Goal: Transaction & Acquisition: Book appointment/travel/reservation

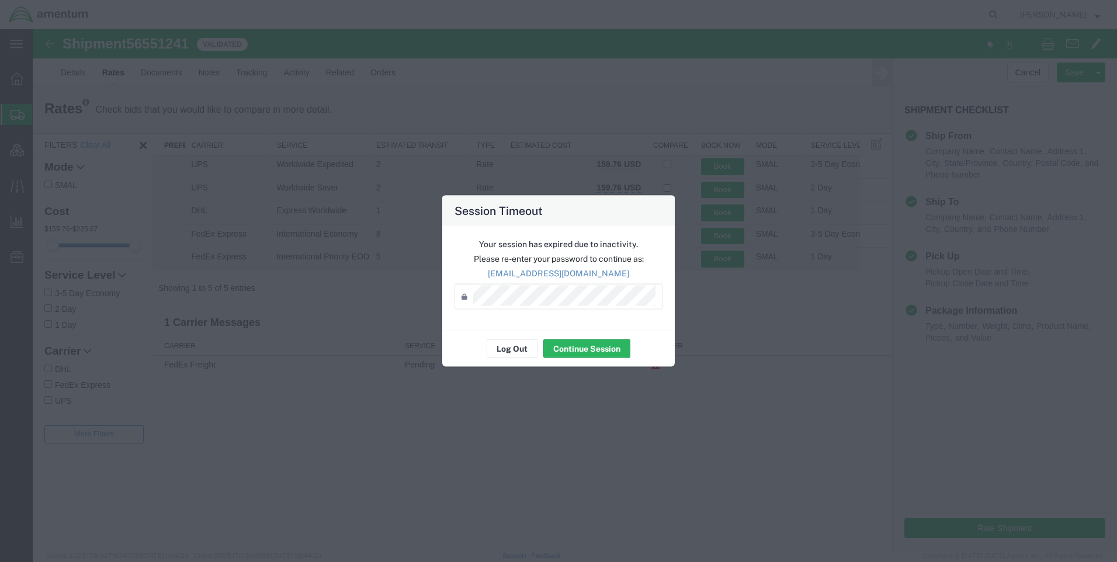
click at [544, 306] on div "Password *" at bounding box center [558, 297] width 208 height 26
click at [586, 351] on button "Continue Session" at bounding box center [586, 348] width 87 height 19
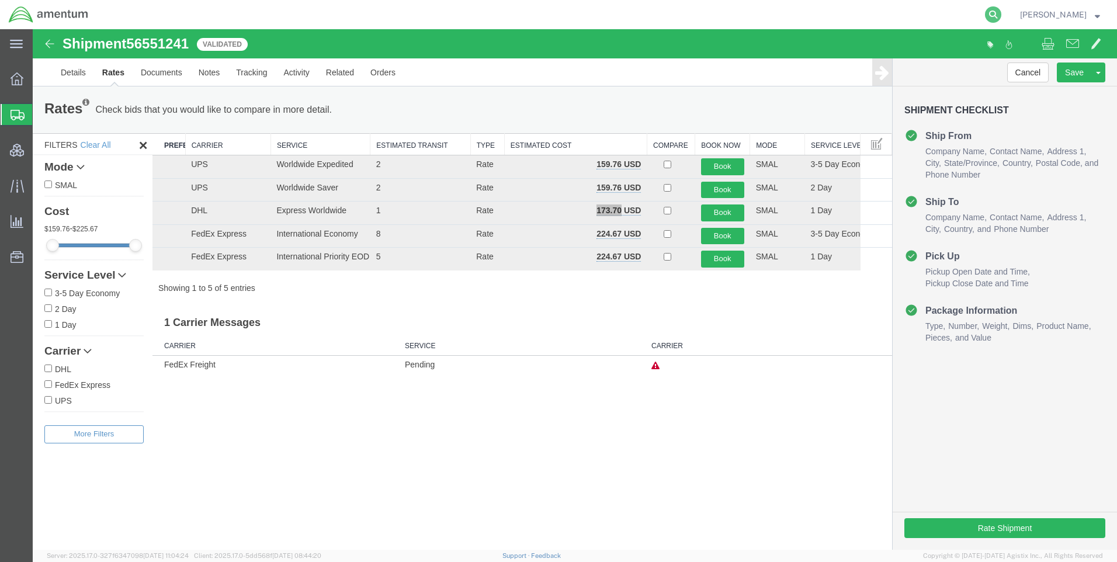
click at [999, 15] on icon at bounding box center [993, 14] width 16 height 16
paste input "DCO-25232-167159"
type input "DCO-25232-167159"
click at [1001, 14] on icon at bounding box center [993, 14] width 16 height 16
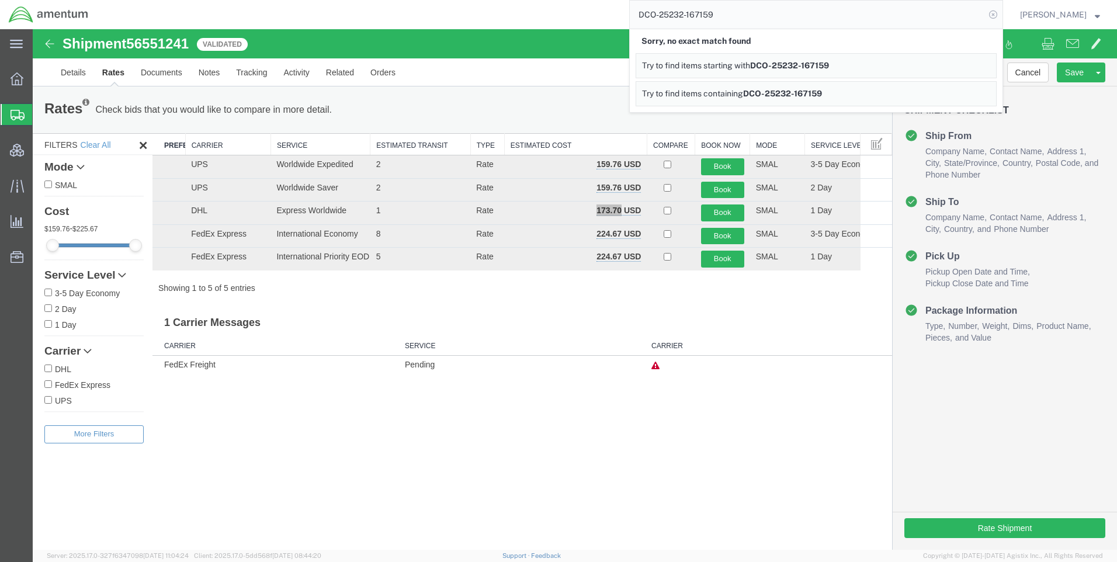
click at [1001, 13] on icon at bounding box center [993, 14] width 16 height 16
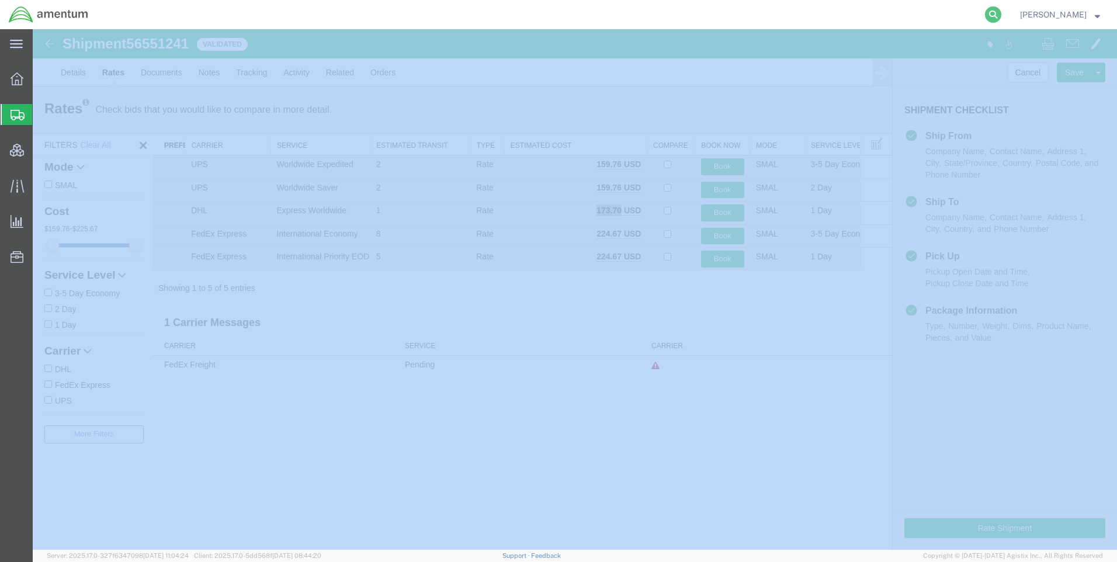
click at [1001, 13] on icon at bounding box center [993, 14] width 16 height 16
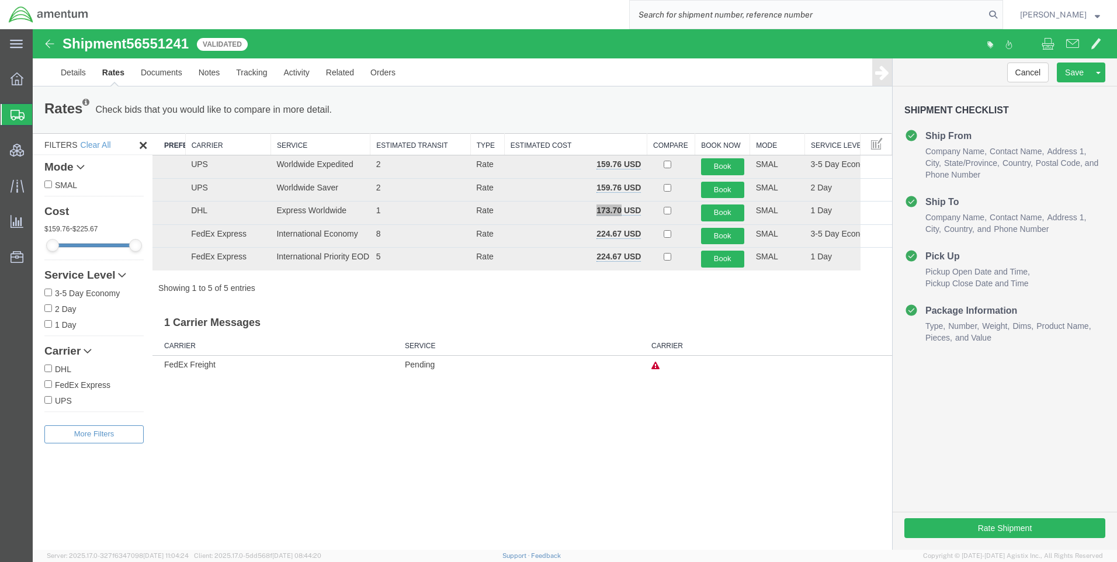
paste input "DCO-25232-167159"
type input "DCO-25232-167159"
click at [1001, 15] on icon at bounding box center [993, 14] width 16 height 16
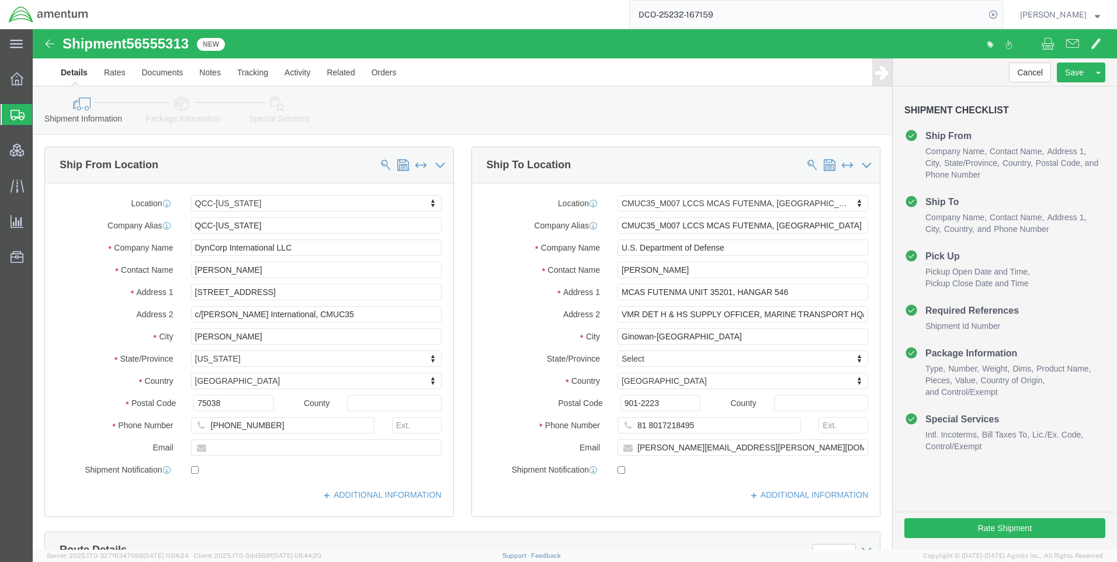
select select "42668"
select select "42654"
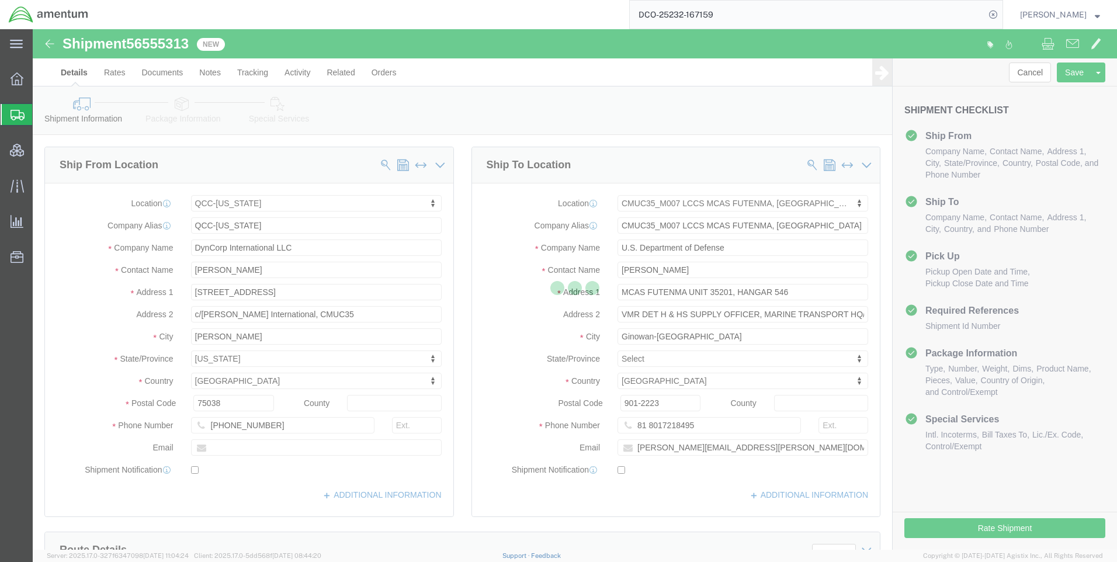
scroll to position [467, 0]
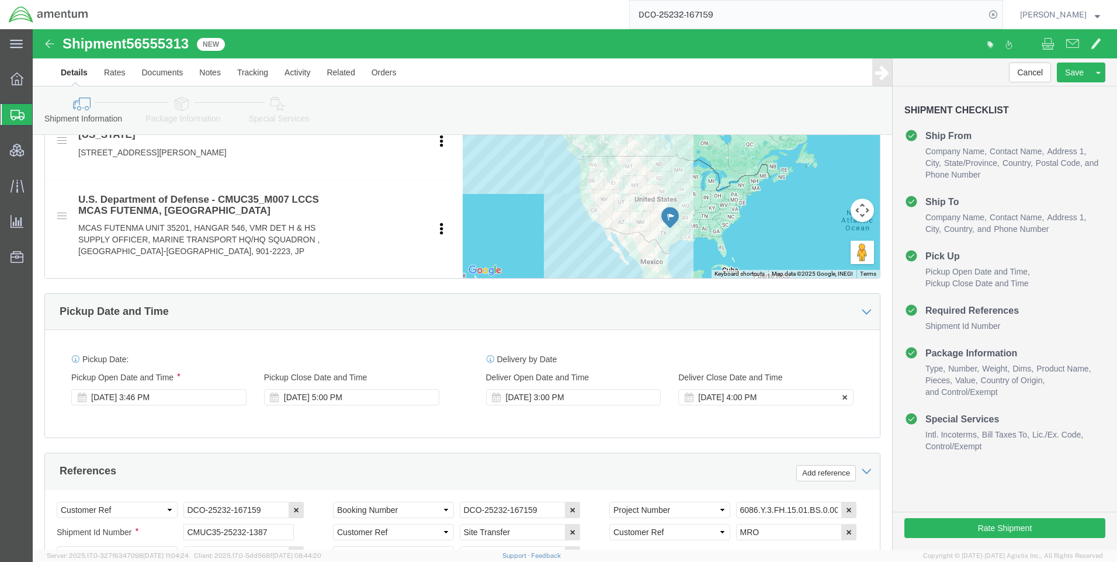
click icon
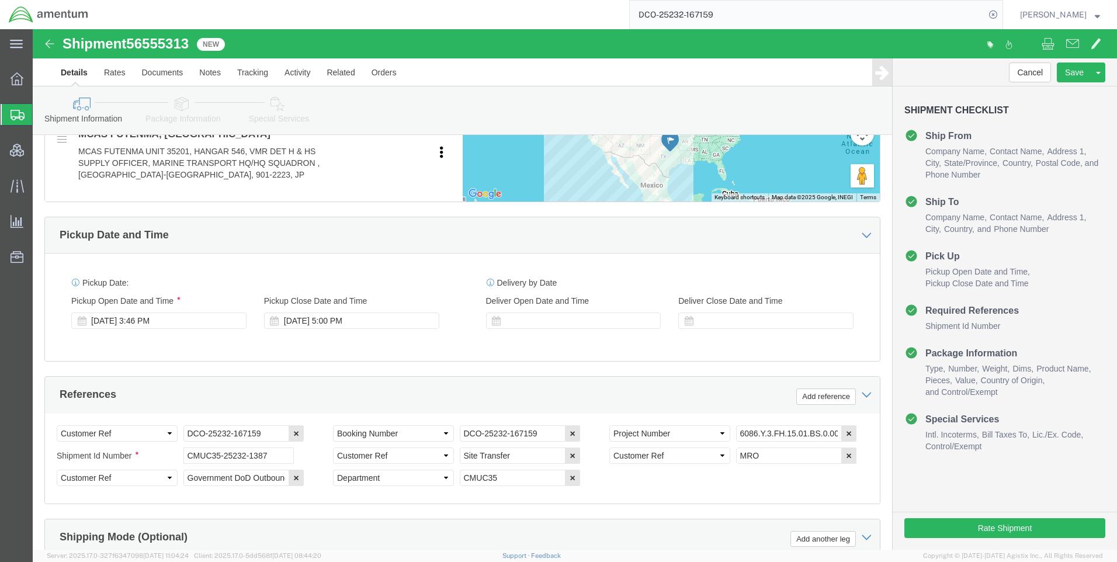
scroll to position [758, 0]
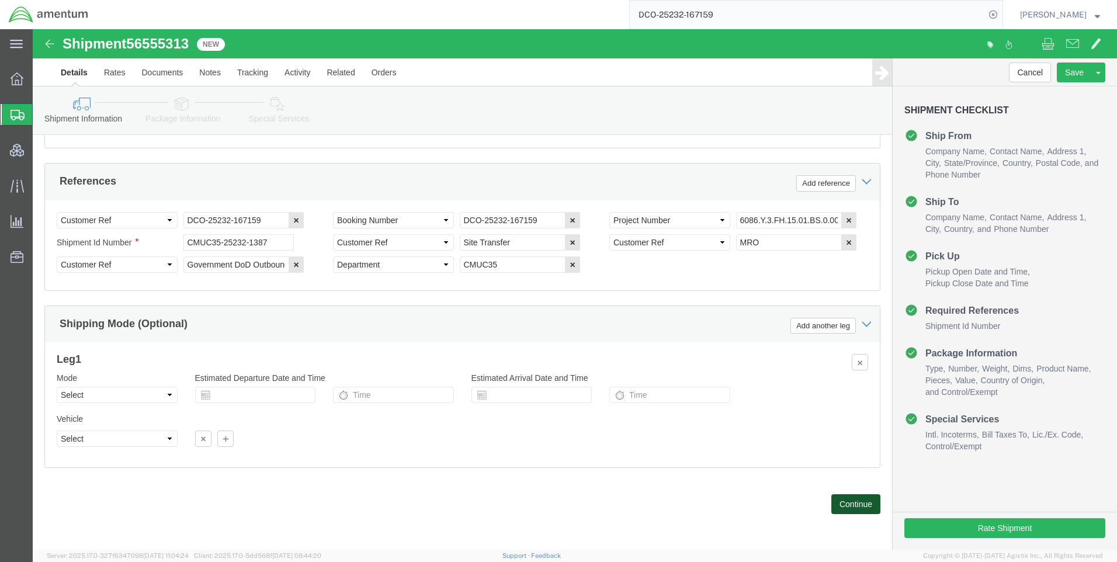
click button "Continue"
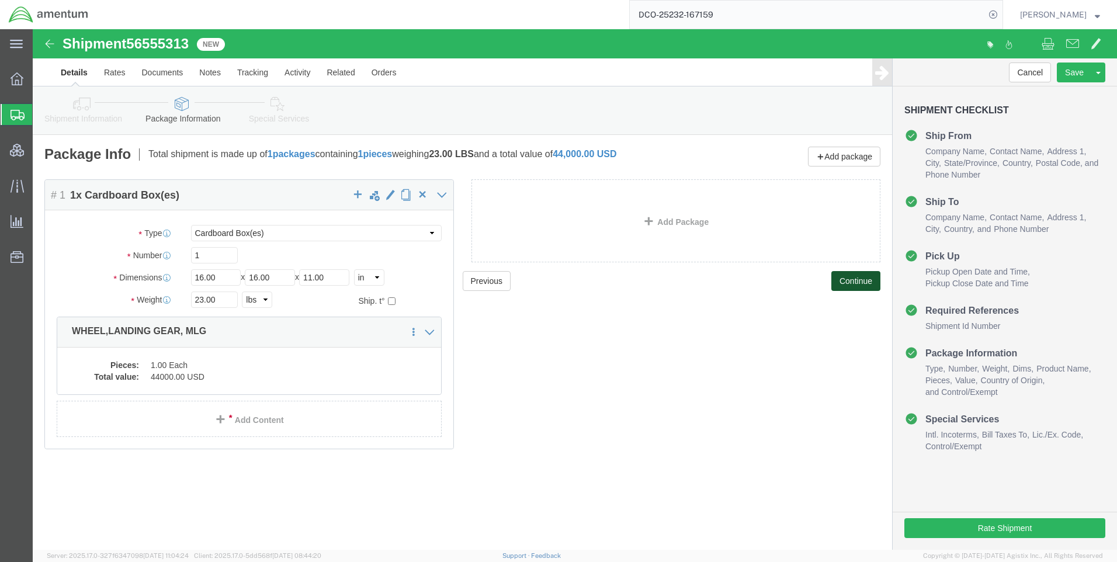
click button "Continue"
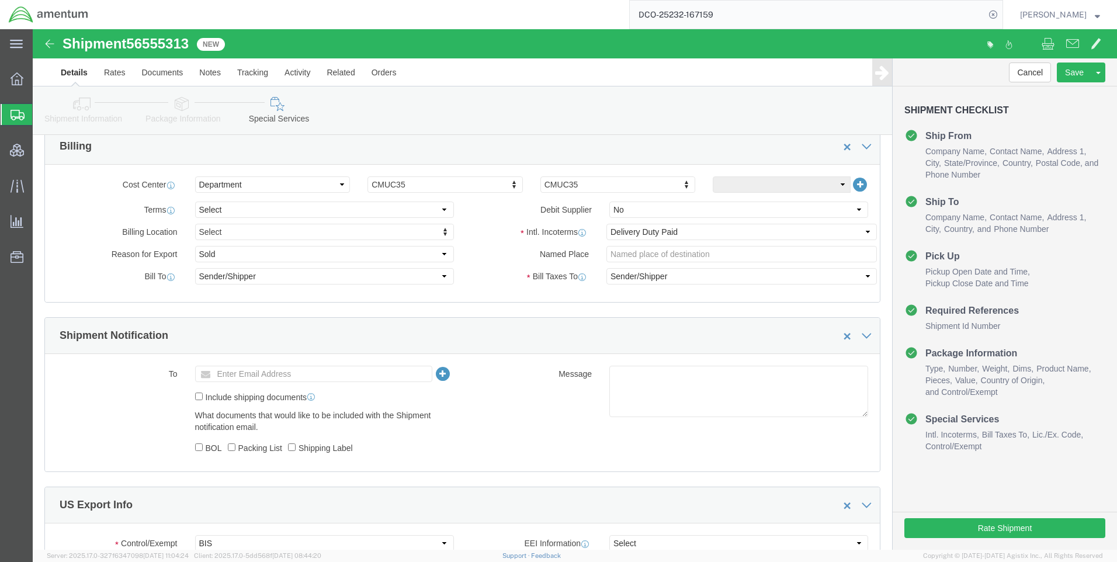
scroll to position [759, 0]
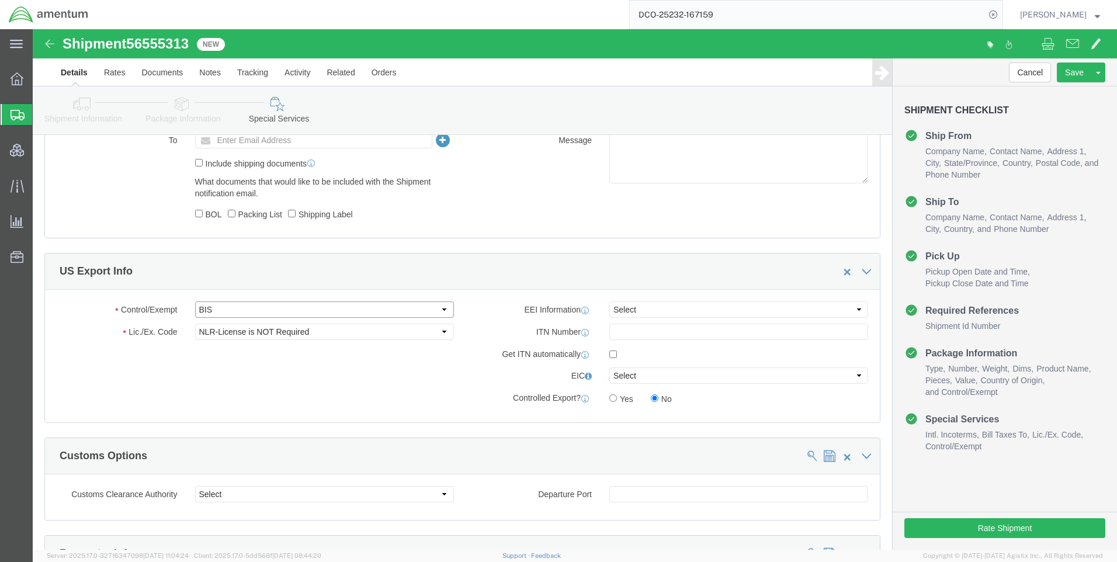
drag, startPoint x: 202, startPoint y: 280, endPoint x: 218, endPoint y: 287, distance: 17.3
click select "Select ATF BIS DEA EPA FDA FTR ITAR OFAC Other (OPA)"
select select "BIS"
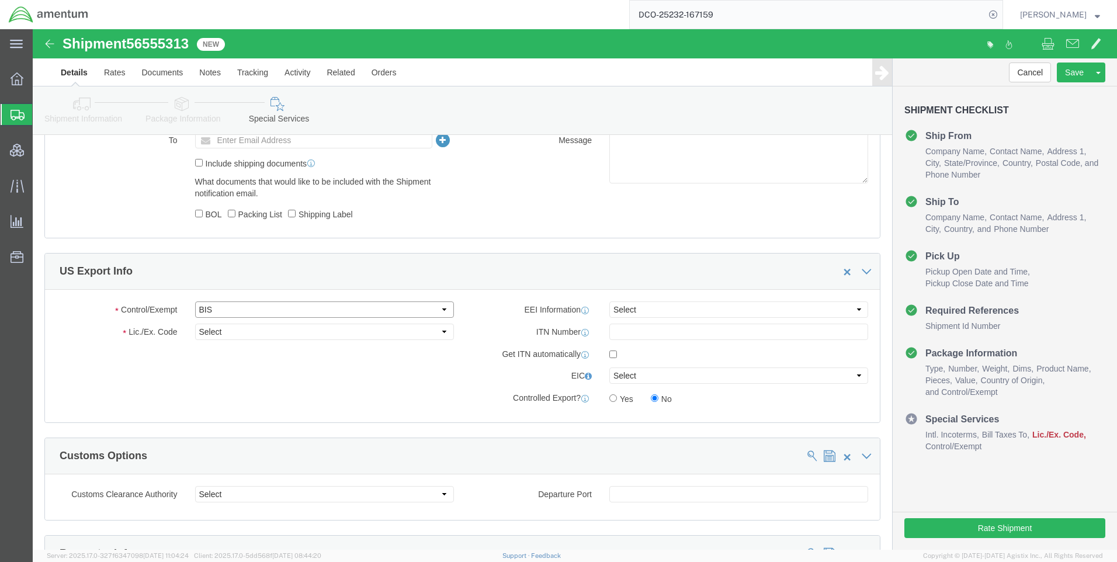
click select "Select ATF BIS DEA EPA FDA FTR ITAR OFAC Other (OPA)"
click select "Select 30.2(d)(2) 30.36 30.37(a) 30.37(f) 30.37(g) 30.37(h) 30.37(i) 30.37(j) 3…"
select select "NLR"
click select "Select AGR-Agricultural APP-Computers APR-Additional Permissive Exports AVS-Air…"
click select "Select AES-Direct EEI Carrier File EEI EEI Exempt"
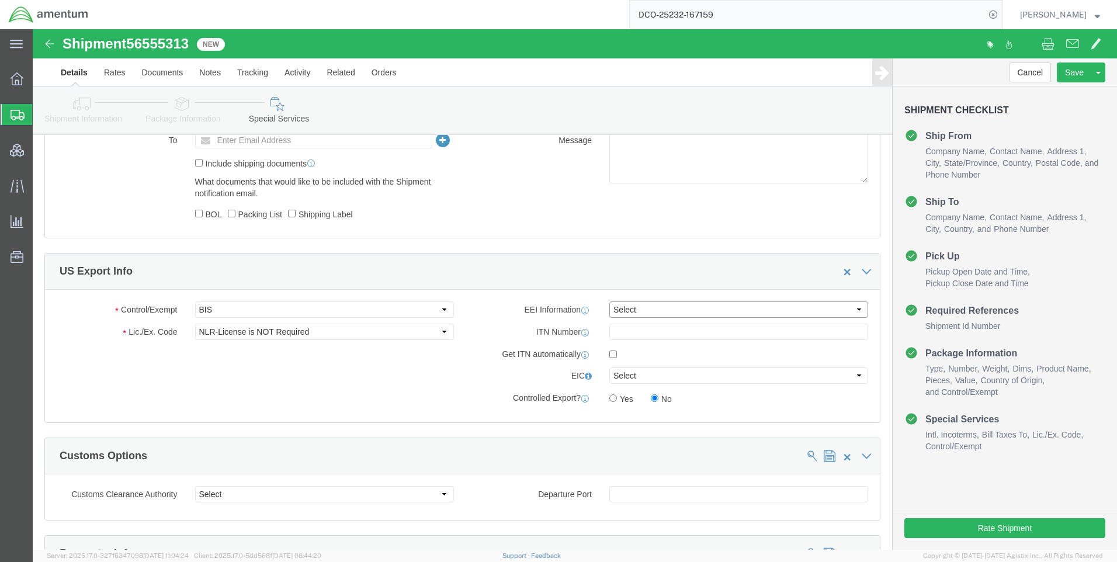
select select "AESD"
click select "Select AES-Direct EEI Carrier File EEI EEI Exempt"
paste input "X20250820070686"
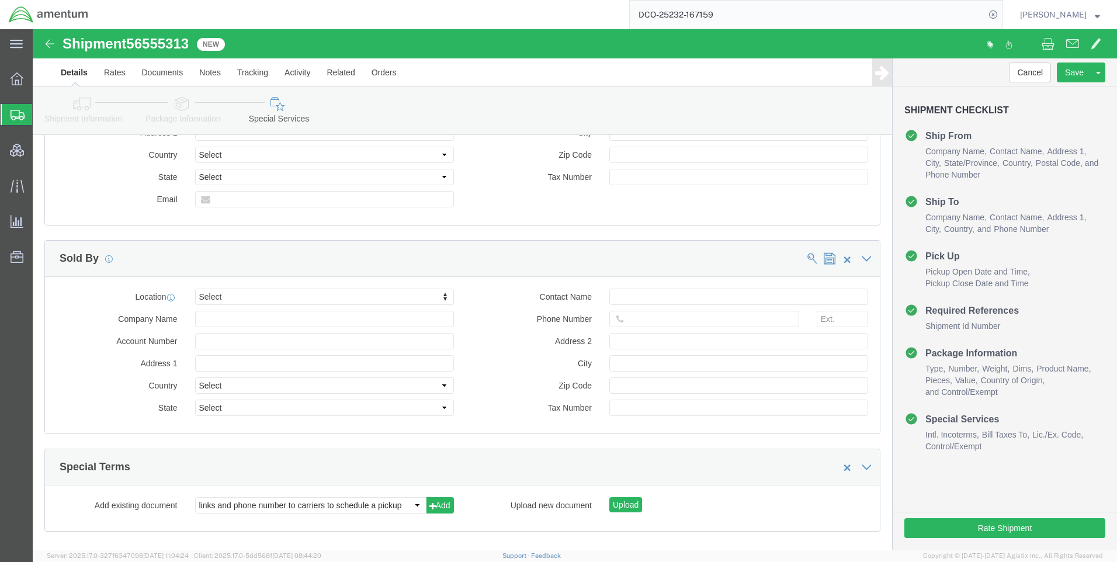
scroll to position [1349, 0]
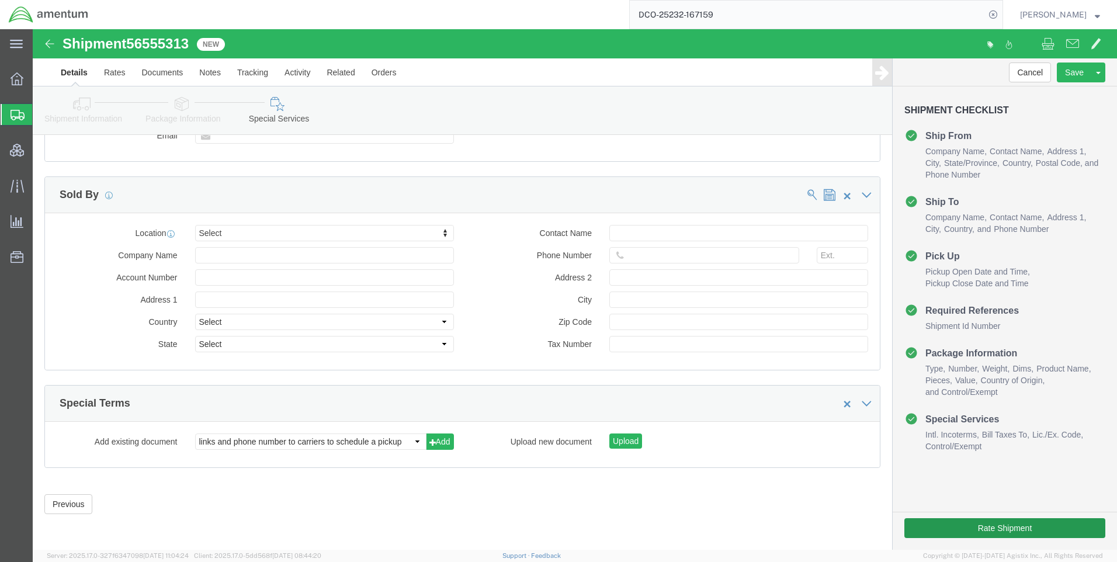
type input "X20250820070686"
click button "Rate Shipment"
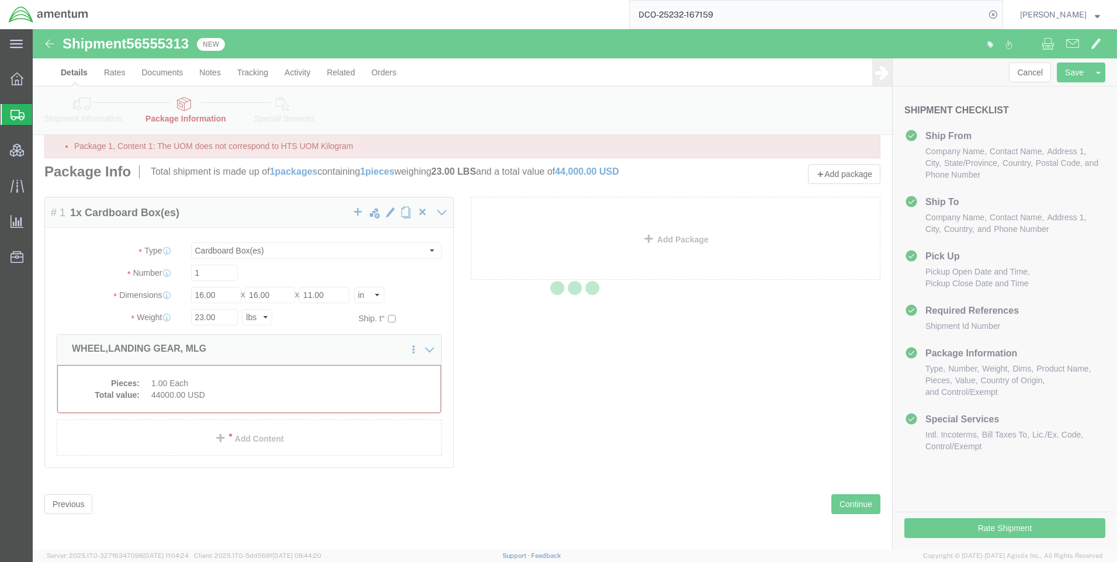
scroll to position [0, 0]
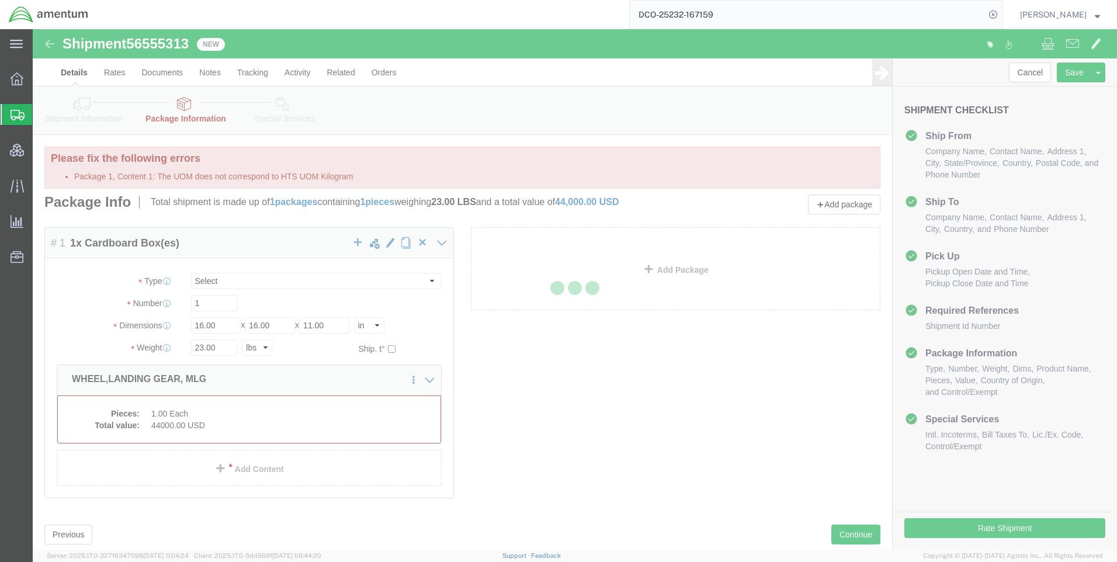
select select "CBOX"
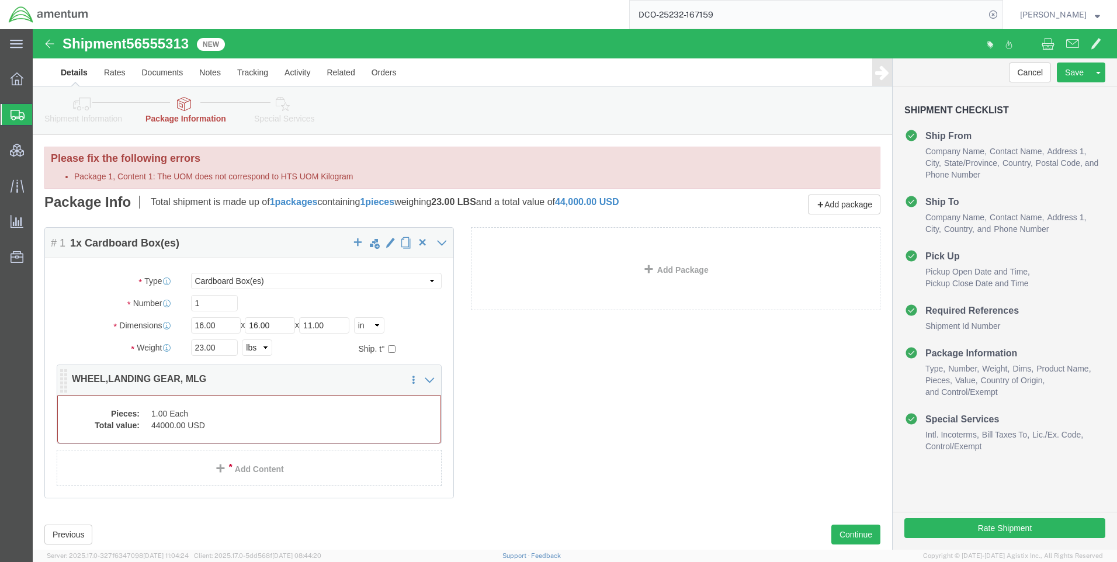
click dd "1.00 Each"
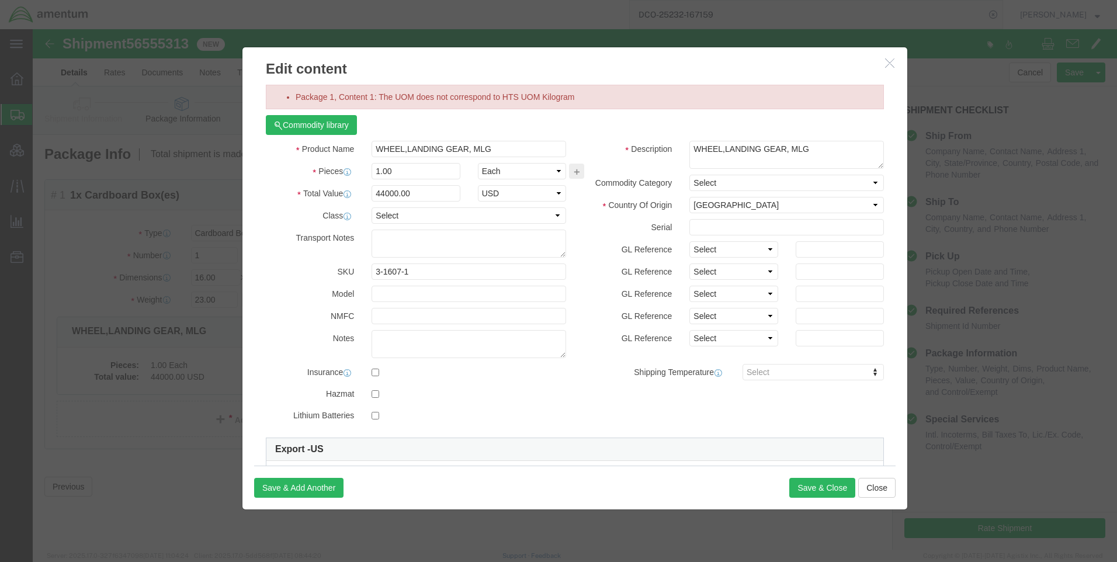
click button "button"
click select "Select Bag Barrels 100Board Feet Bottle Box Blister Pack Carats Can Capsule Car…"
select select "KGS"
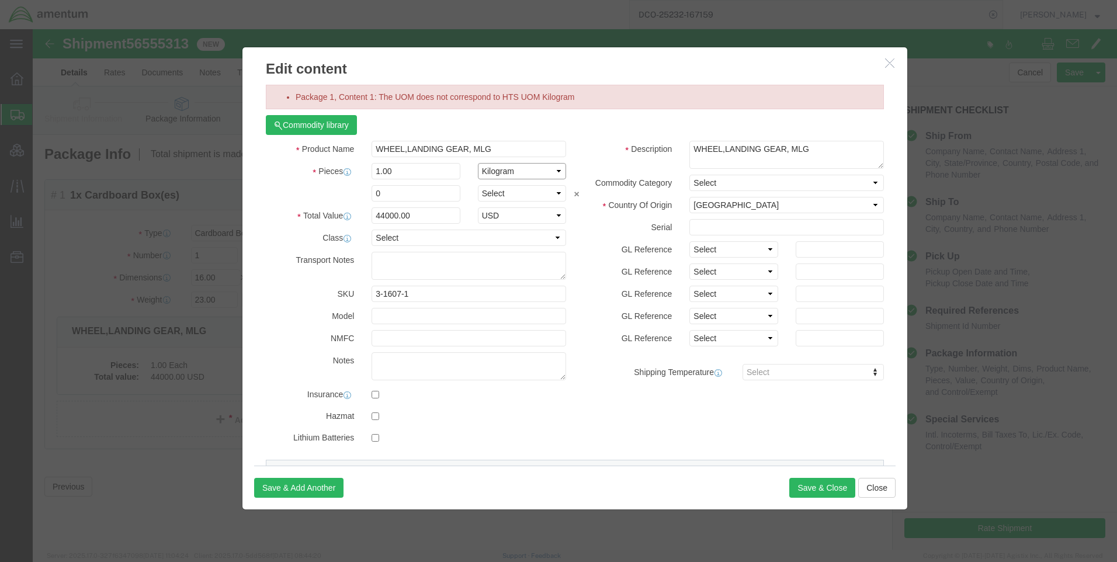
click select "Select Bag Barrels 100Board Feet Bottle Box Blister Pack Carats Can Capsule Car…"
select select "EA"
click select "Select Bag Barrels 100Board Feet Bottle Box Blister Pack Carats Can Capsule Car…"
click button "Save & Close"
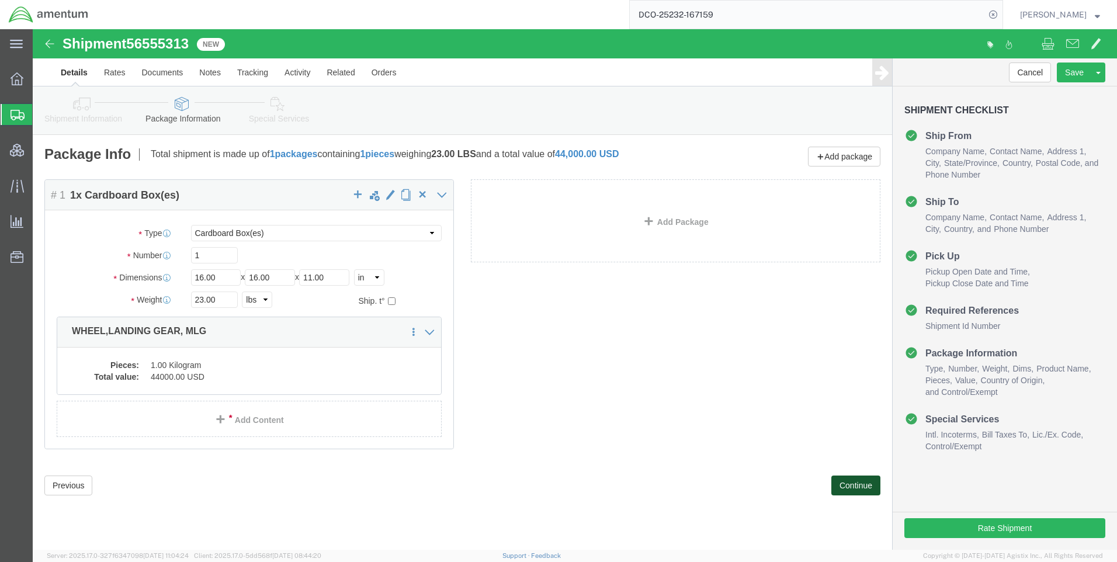
click button "Continue"
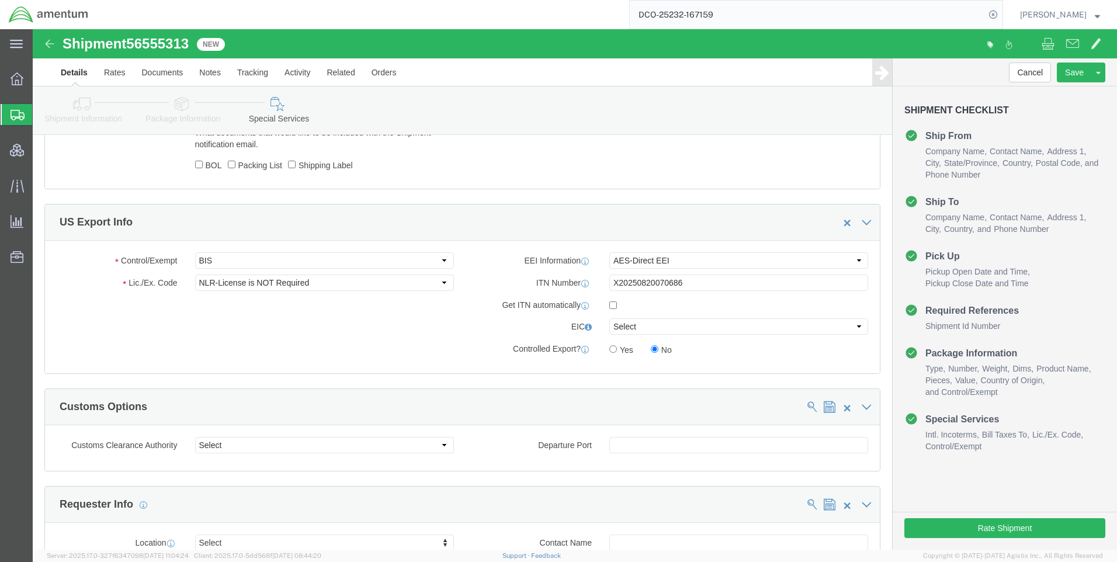
scroll to position [818, 0]
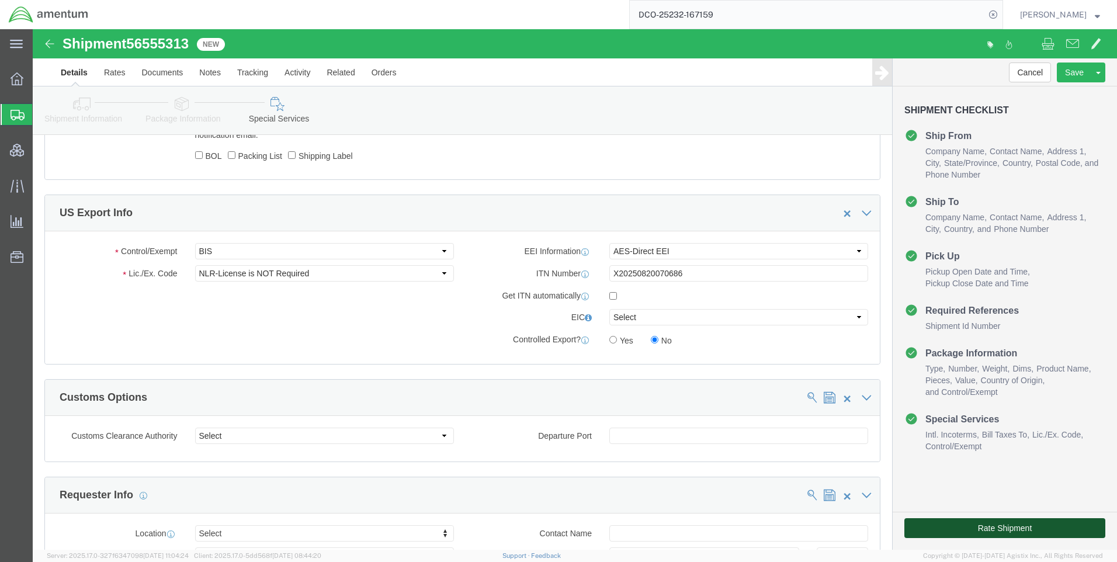
click button "Rate Shipment"
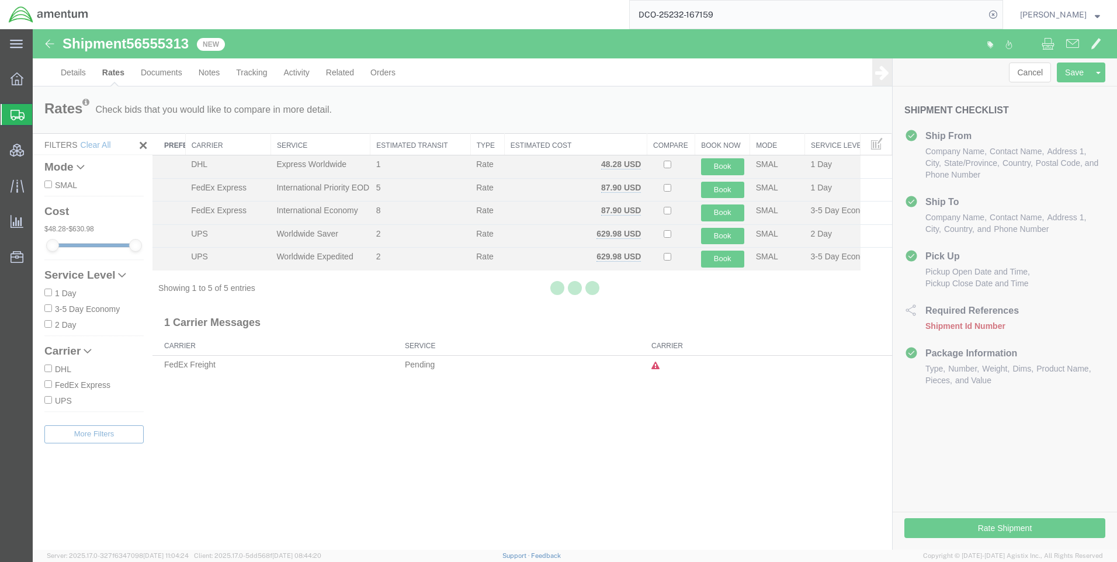
scroll to position [0, 0]
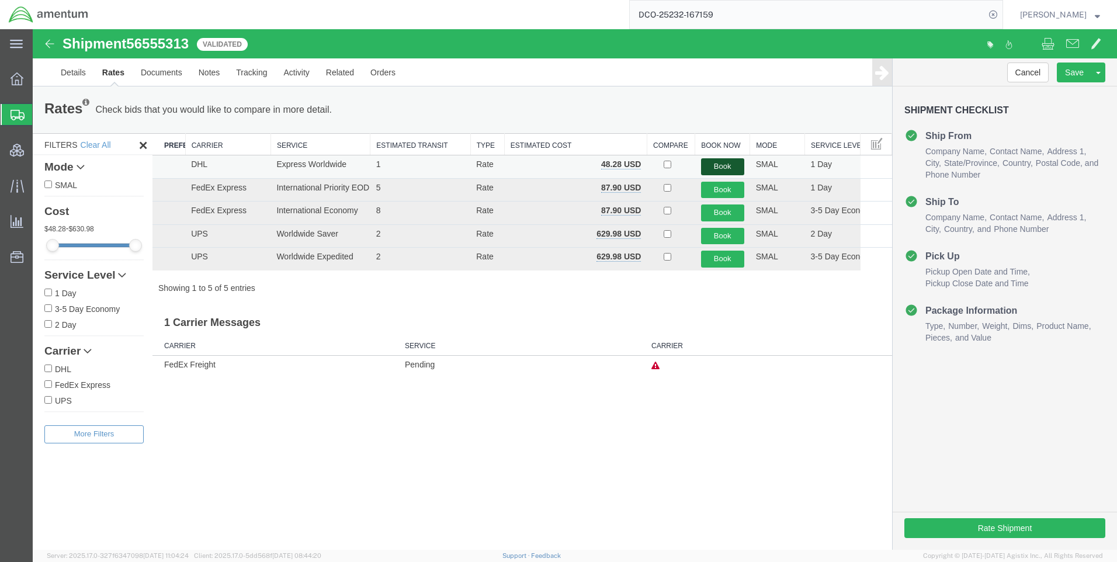
click at [729, 161] on button "Book" at bounding box center [722, 166] width 43 height 17
